Goal: Find specific page/section: Find specific page/section

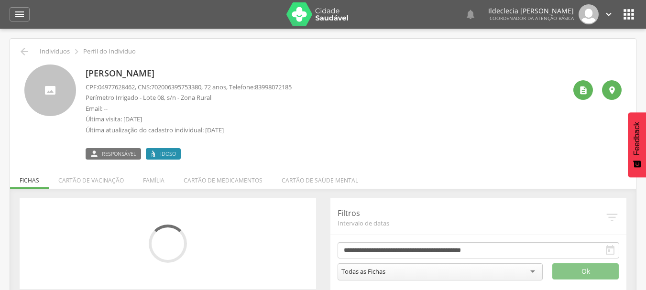
scroll to position [29, 0]
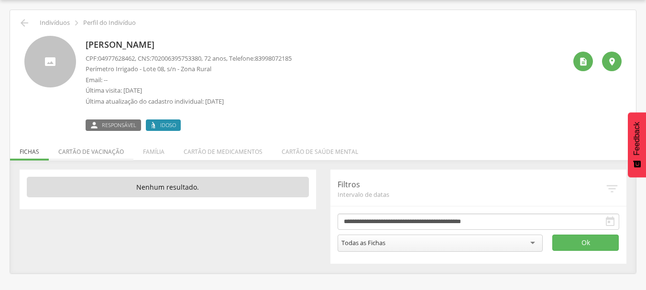
click at [108, 148] on li "Cartão de vacinação" at bounding box center [91, 149] width 85 height 22
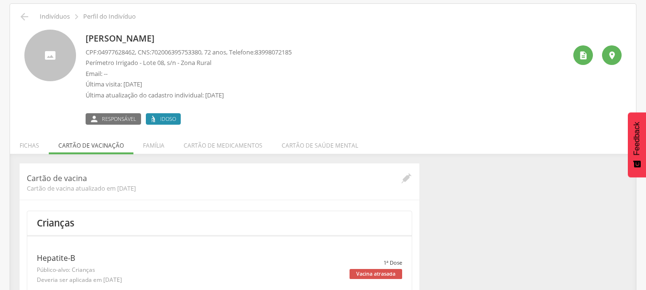
scroll to position [0, 0]
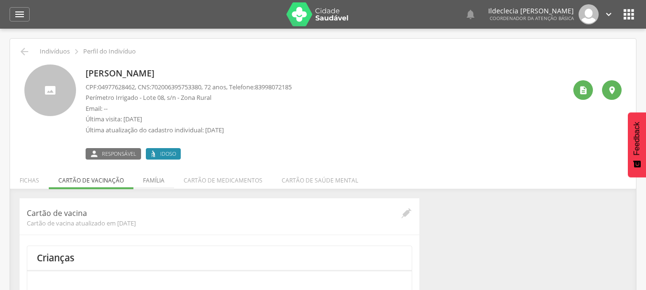
click at [158, 178] on li "Família" at bounding box center [153, 178] width 41 height 22
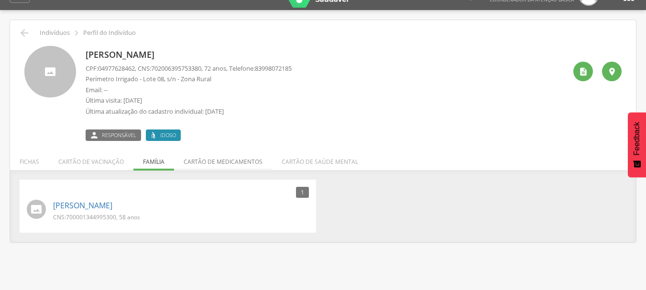
scroll to position [29, 0]
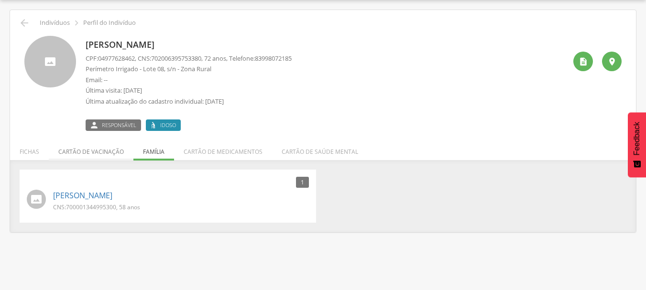
click at [89, 151] on li "Cartão de vacinação" at bounding box center [91, 149] width 85 height 22
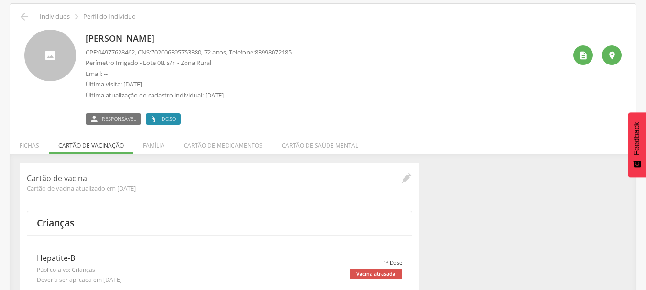
scroll to position [0, 0]
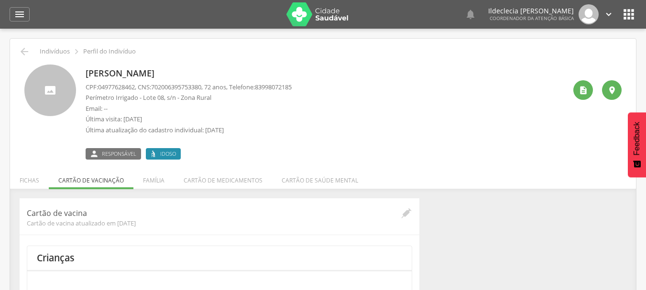
click at [129, 153] on span "Responsável" at bounding box center [119, 154] width 34 height 8
click at [175, 152] on span "Idoso" at bounding box center [168, 154] width 16 height 8
click at [161, 156] on span "Idoso" at bounding box center [168, 154] width 16 height 8
click at [152, 151] on icon at bounding box center [154, 154] width 8 height 8
click at [152, 153] on icon at bounding box center [154, 154] width 8 height 8
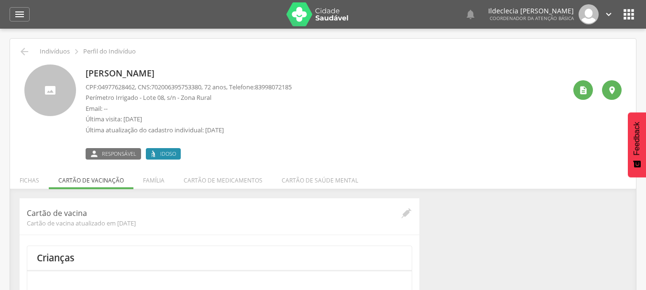
click at [152, 153] on icon at bounding box center [154, 154] width 8 height 8
click at [38, 186] on li "Fichas" at bounding box center [29, 178] width 39 height 22
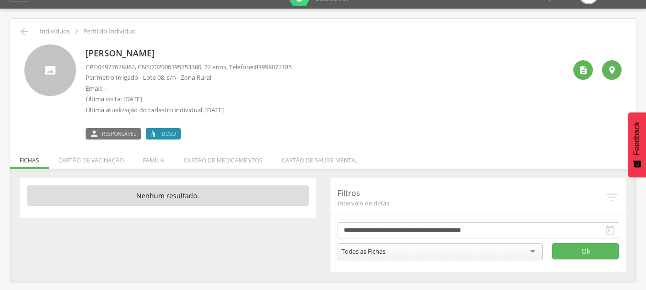
scroll to position [29, 0]
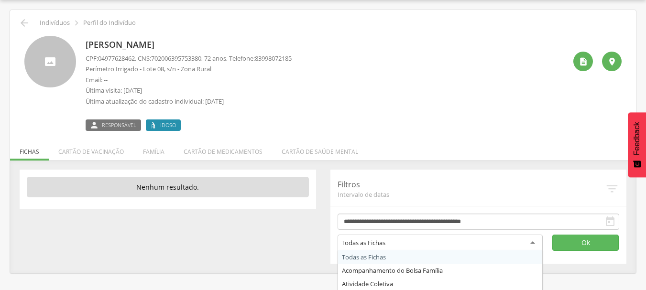
click at [536, 245] on div "Todas as Fichas" at bounding box center [439, 243] width 205 height 17
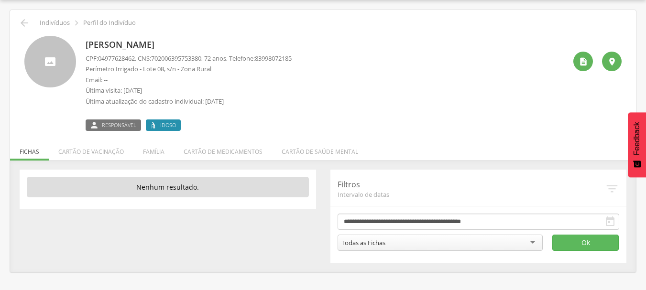
click at [526, 184] on div "**********" at bounding box center [478, 216] width 296 height 93
click at [98, 153] on li "Cartão de vacinação" at bounding box center [91, 149] width 85 height 22
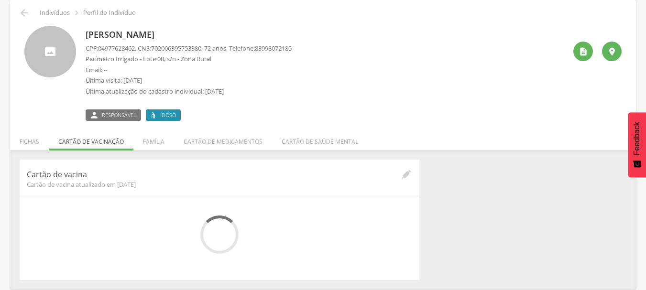
scroll to position [85, 0]
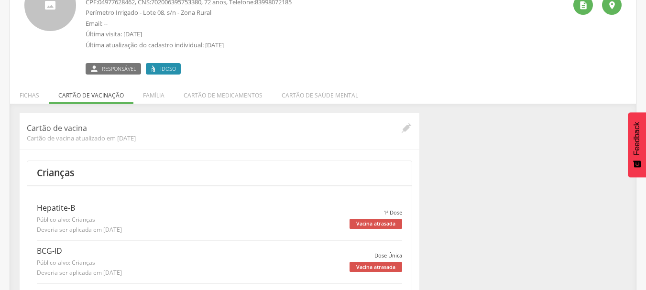
click at [87, 174] on div "Crianças" at bounding box center [219, 173] width 384 height 24
click at [83, 136] on span "Cartão de vacina atualizado em [DATE]" at bounding box center [214, 138] width 374 height 9
click at [80, 121] on header "Cartão de vacina Cartão de vacina atualizado em [DATE]" at bounding box center [219, 131] width 385 height 22
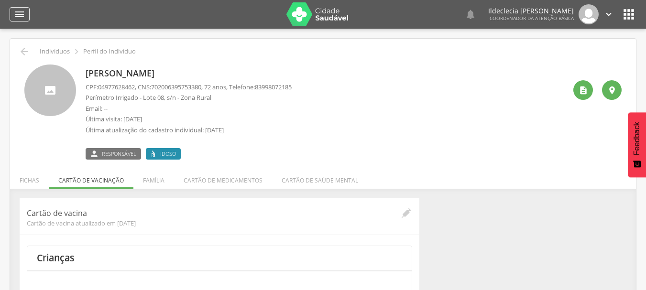
click at [29, 13] on div "" at bounding box center [20, 14] width 20 height 14
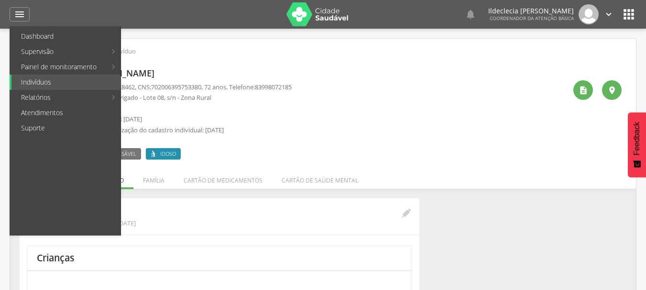
click at [630, 20] on icon "" at bounding box center [628, 14] width 15 height 15
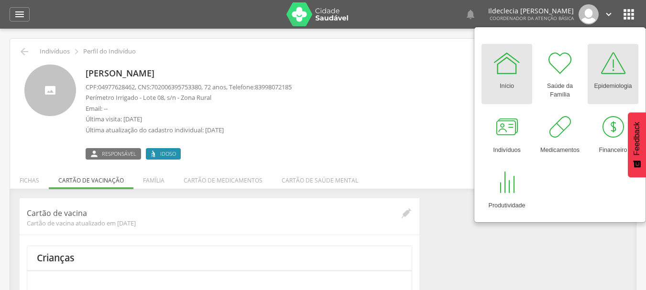
click at [625, 86] on div "Epidemiologia" at bounding box center [612, 83] width 38 height 13
